Goal: Task Accomplishment & Management: Use online tool/utility

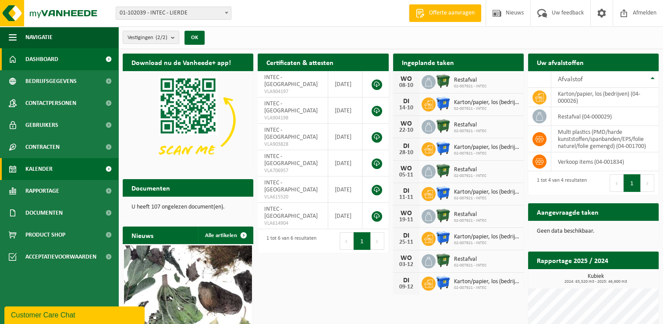
click at [53, 162] on link "Kalender" at bounding box center [59, 169] width 118 height 22
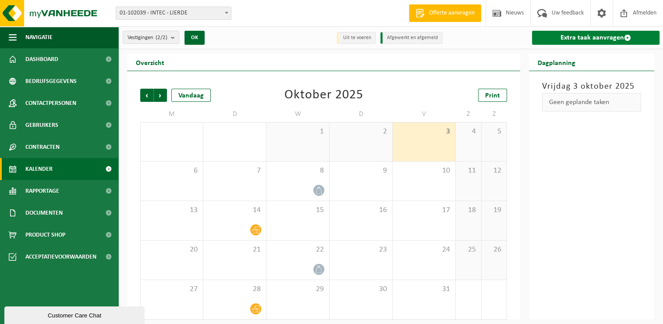
click at [602, 39] on link "Extra taak aanvragen" at bounding box center [596, 38] width 128 height 14
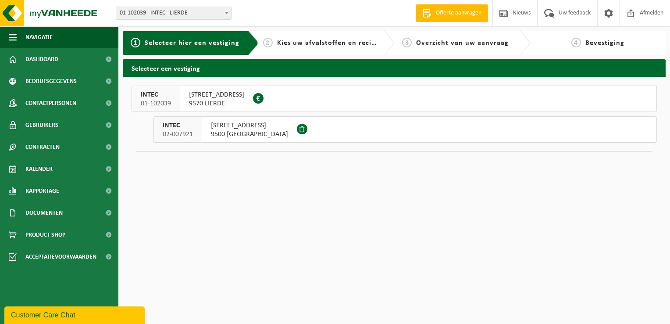
click at [253, 128] on span "OUDENAARDSESTRAAT 281" at bounding box center [249, 125] width 77 height 9
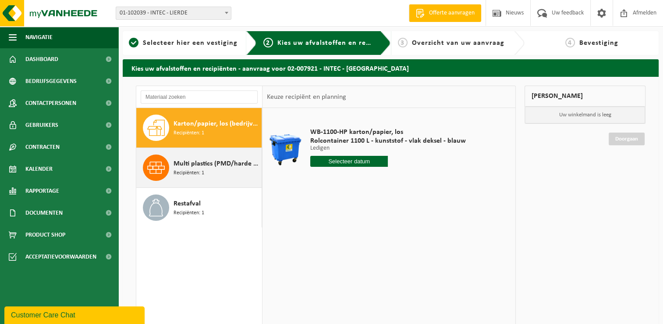
click at [227, 169] on div "Multi plastics (PMD/harde kunststoffen/spanbanden/EPS/folie naturel/folie gemen…" at bounding box center [217, 167] width 86 height 26
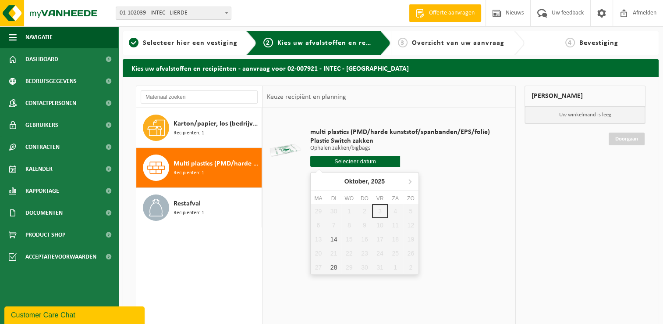
click at [349, 161] on input "text" at bounding box center [355, 161] width 90 height 11
click at [328, 235] on div "14" at bounding box center [333, 239] width 15 height 14
type input "Van 2025-10-14"
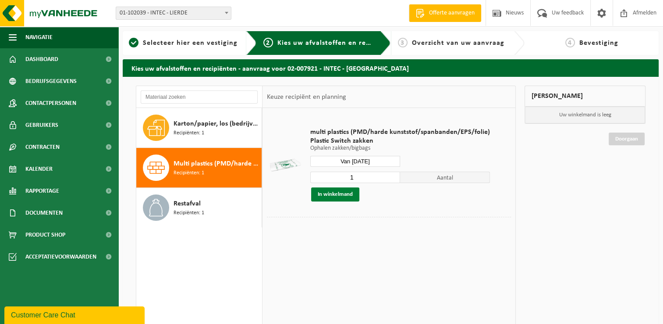
click at [332, 195] on button "In winkelmand" at bounding box center [335, 194] width 48 height 14
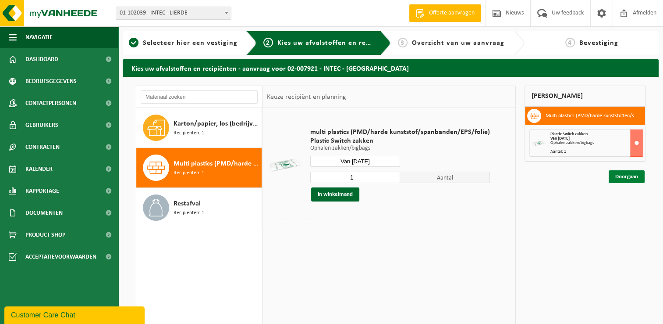
click at [627, 173] on link "Doorgaan" at bounding box center [627, 176] width 36 height 13
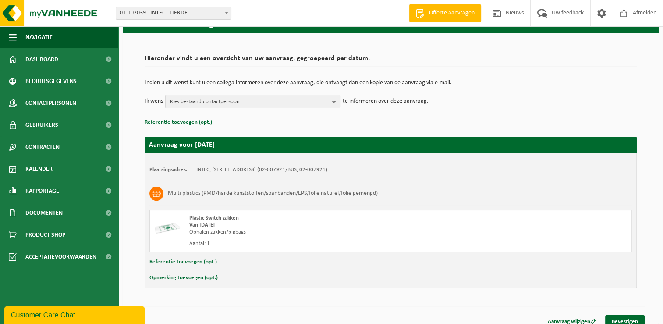
scroll to position [52, 0]
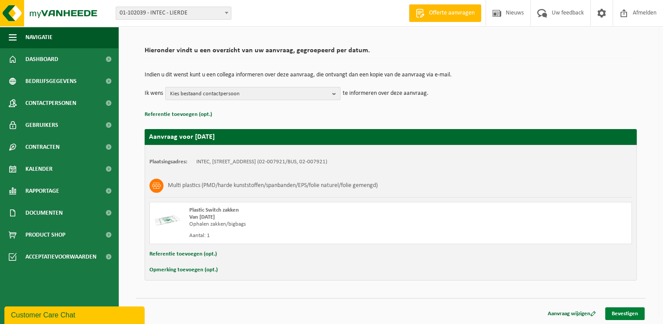
click at [624, 310] on link "Bevestigen" at bounding box center [625, 313] width 39 height 13
